Goal: Information Seeking & Learning: Learn about a topic

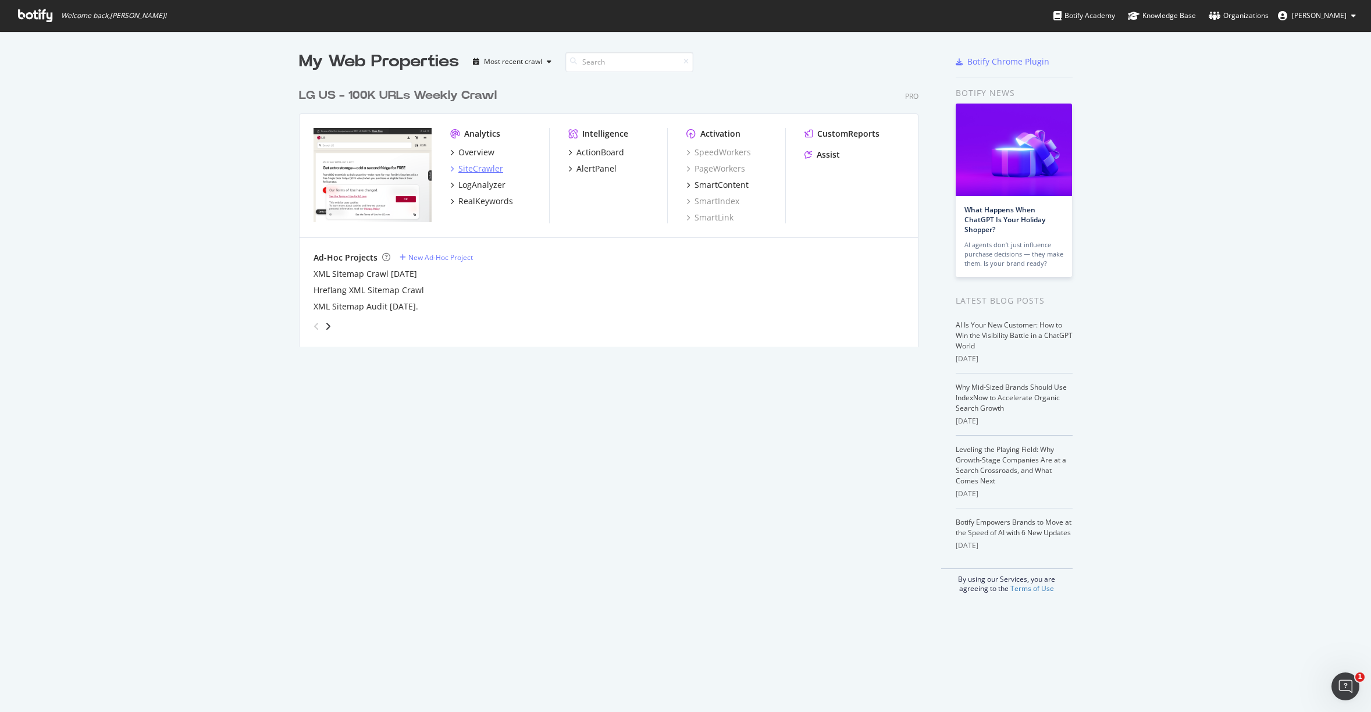
click at [458, 167] on div "SiteCrawler" at bounding box center [480, 169] width 45 height 12
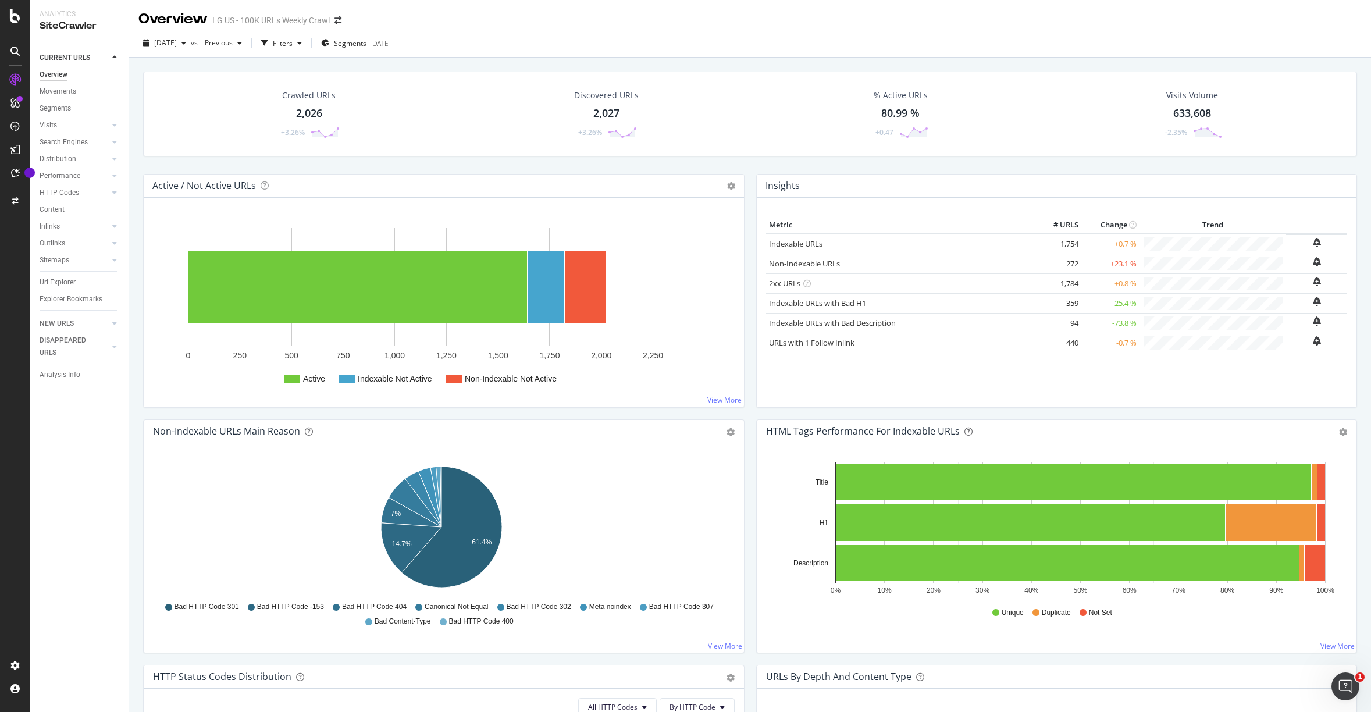
click at [1351, 682] on icon "Open Intercom Messenger" at bounding box center [1345, 686] width 19 height 19
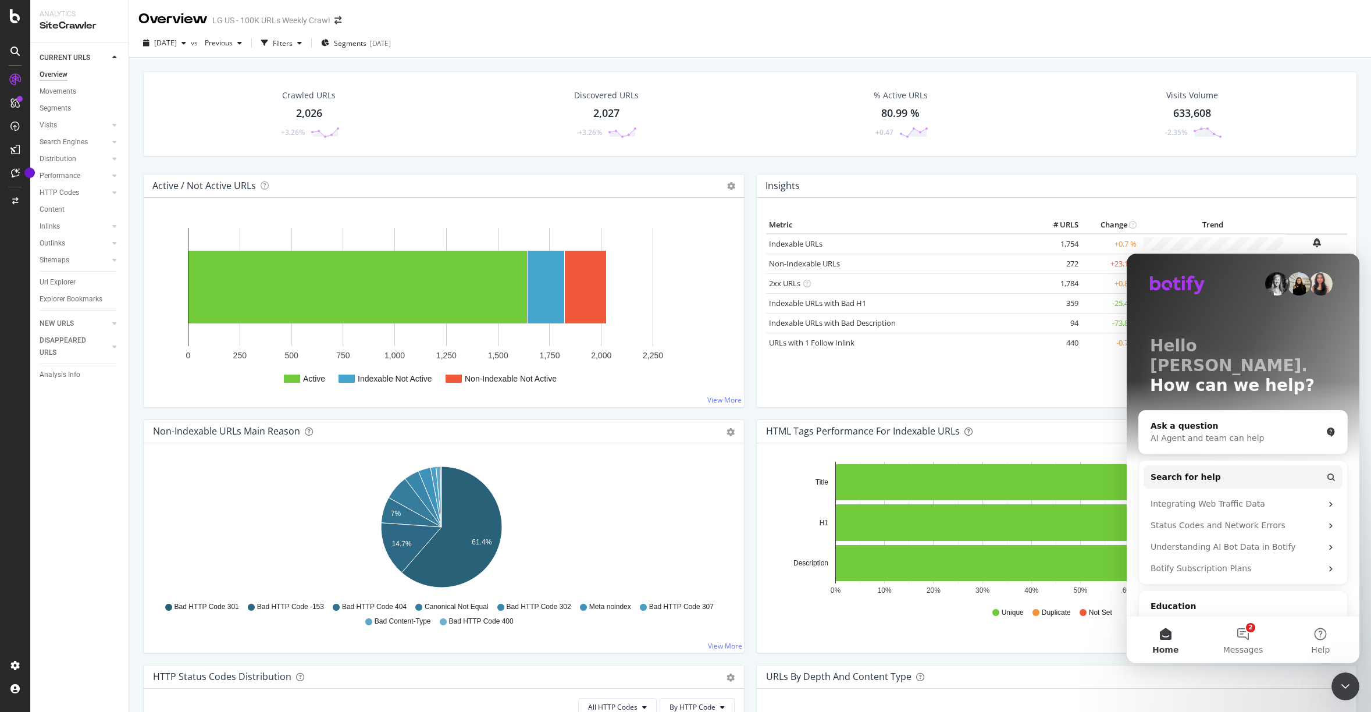
click at [1081, 641] on div "Hold CMD (⌘) while clicking to filter the report. 0% 10% 20% 30% 40% 50% 60% 70…" at bounding box center [1057, 547] width 600 height 209
click at [1306, 176] on div "Insights" at bounding box center [1057, 185] width 600 height 23
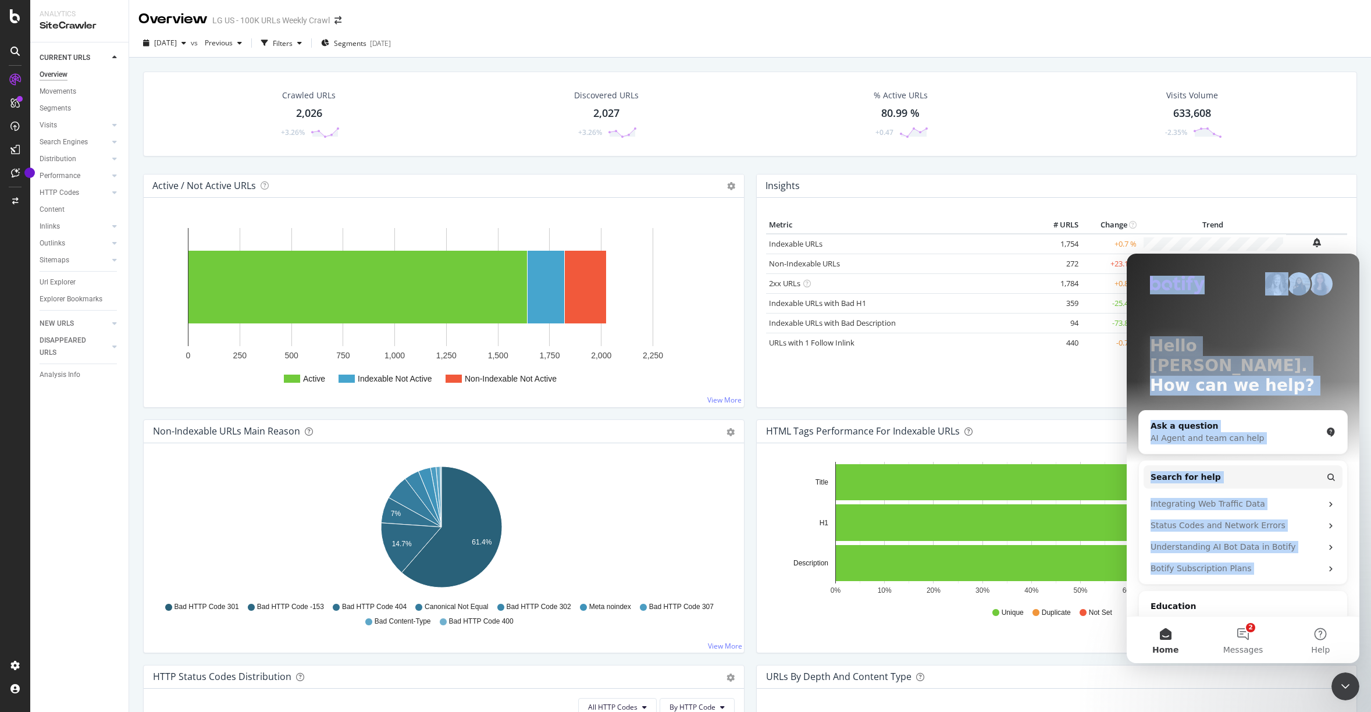
drag, startPoint x: 1214, startPoint y: 283, endPoint x: 1265, endPoint y: 563, distance: 284.4
click at [1269, 573] on div "Hello [PERSON_NAME]. How can we help? Ask a question AI Agent and team can help…" at bounding box center [1243, 476] width 233 height 445
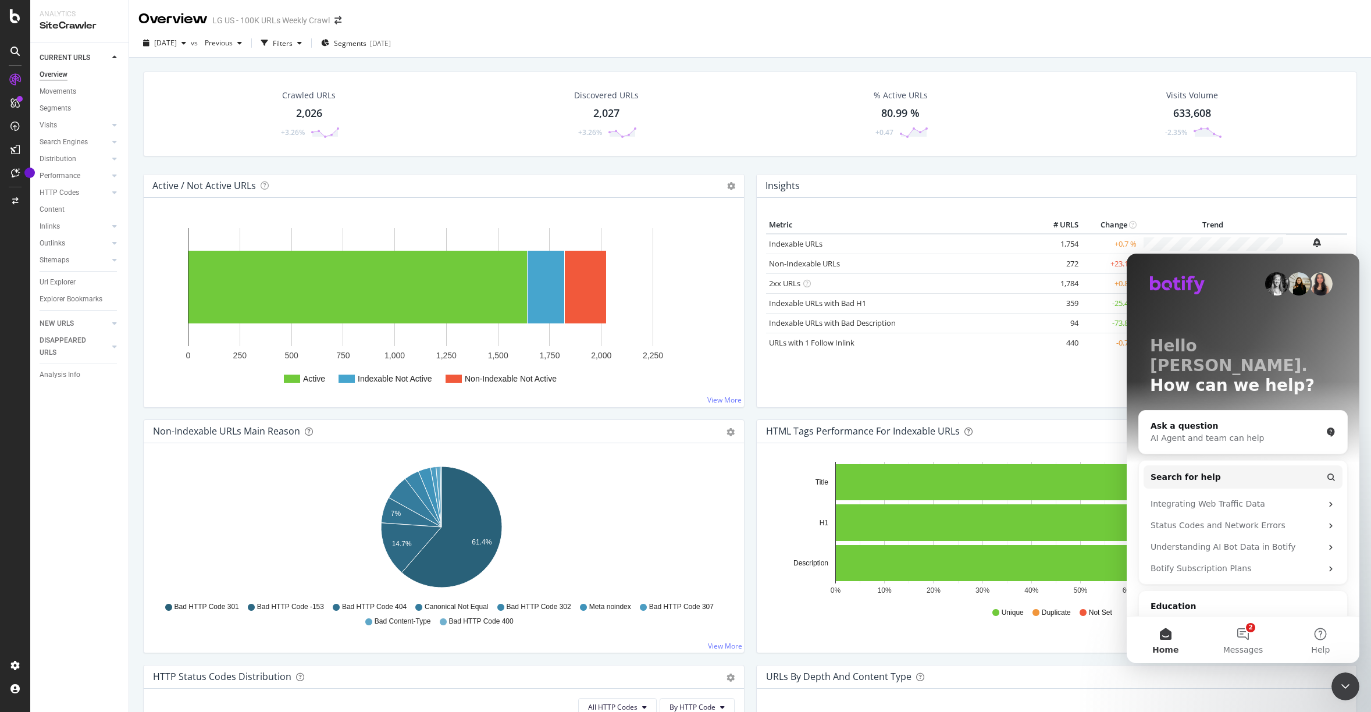
click at [1176, 264] on div "Hello [PERSON_NAME]. How can we help?" at bounding box center [1242, 368] width 209 height 229
